Goal: Download file/media

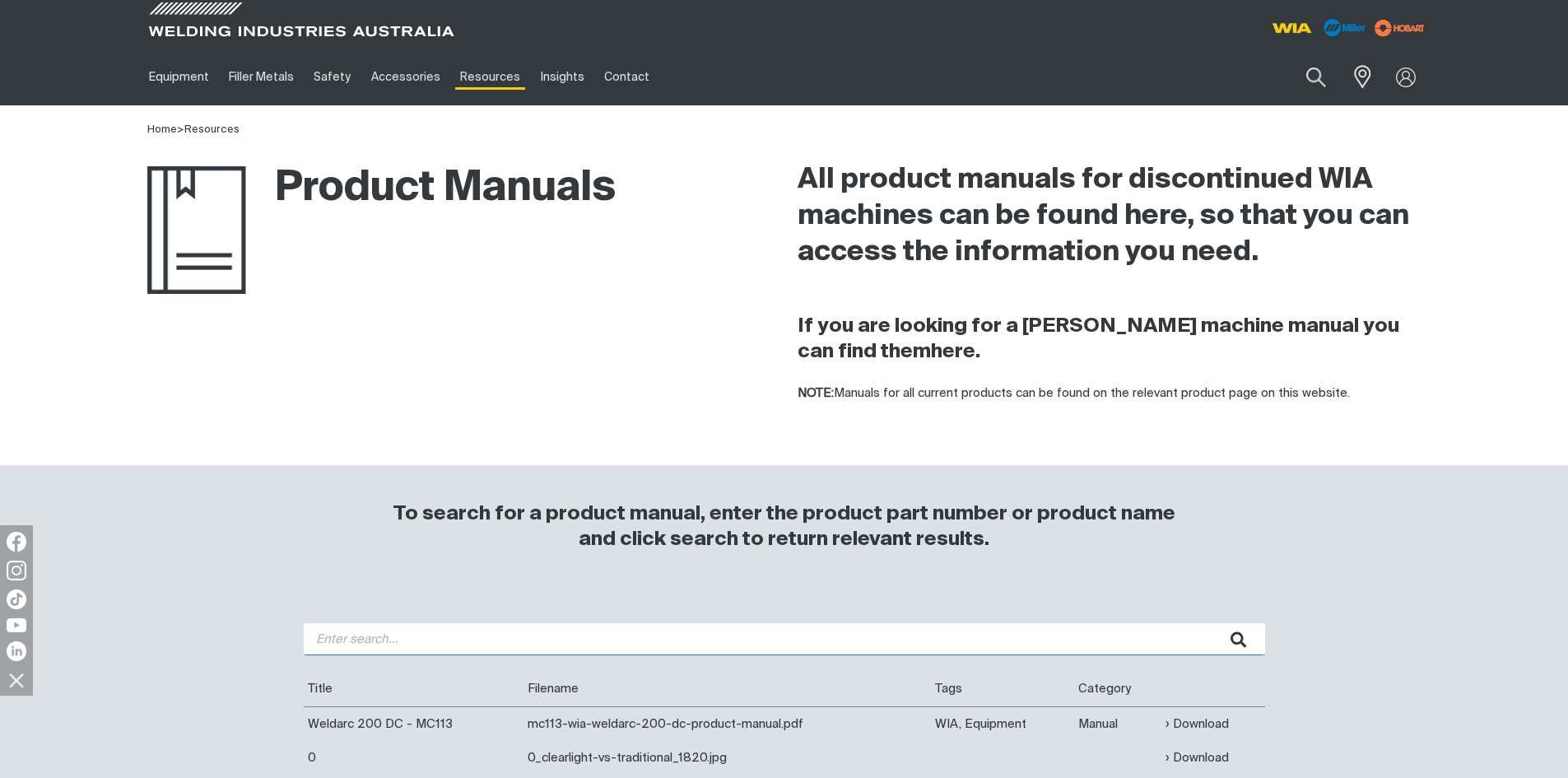
click at [364, 643] on input "search" at bounding box center [784, 639] width 961 height 32
type input "mc111"
click at [1213, 623] on button "submit" at bounding box center [1239, 639] width 52 height 32
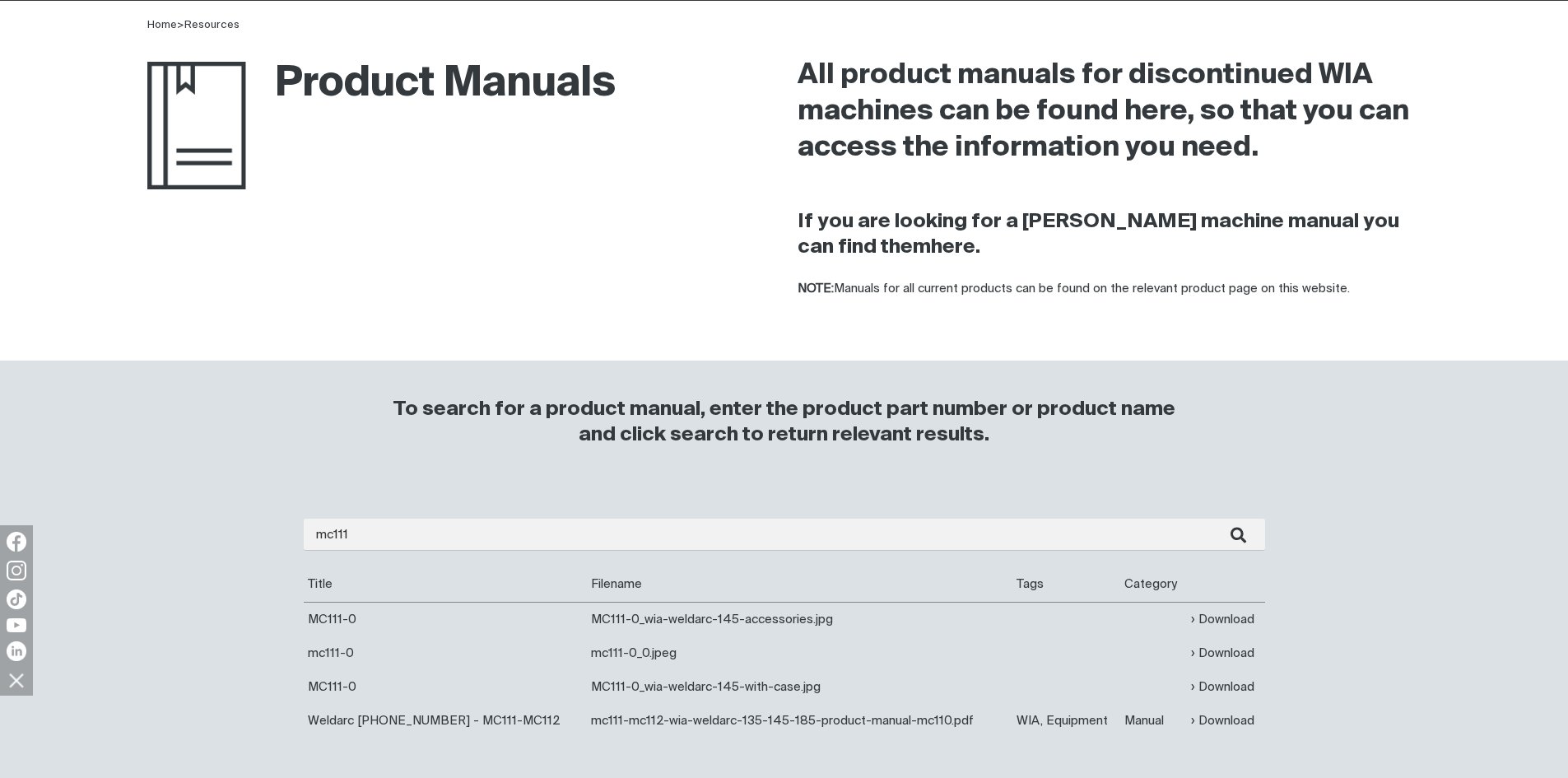
scroll to position [247, 0]
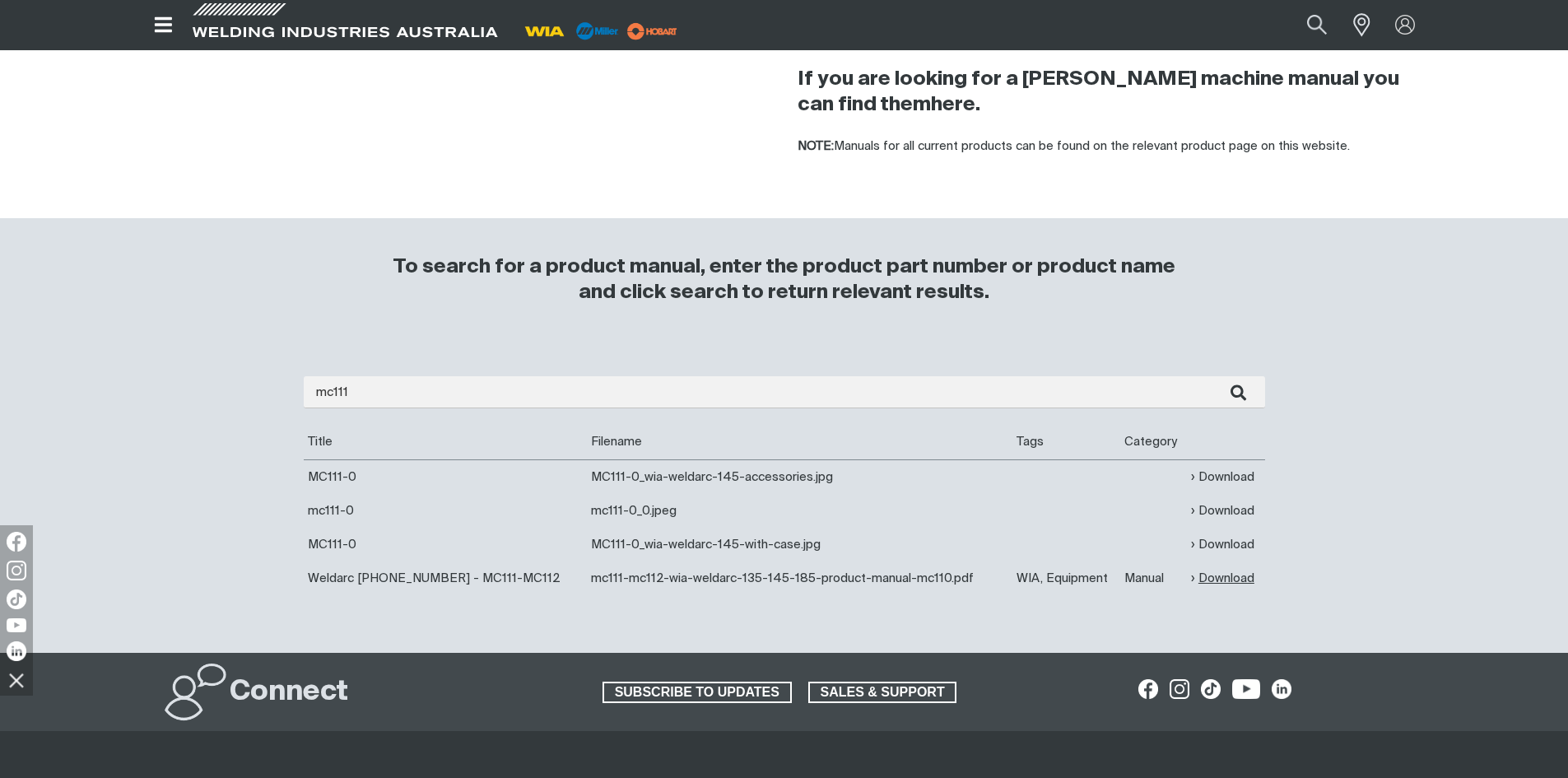
click at [1217, 580] on link "Download" at bounding box center [1223, 578] width 64 height 19
